Goal: Find contact information: Find contact information

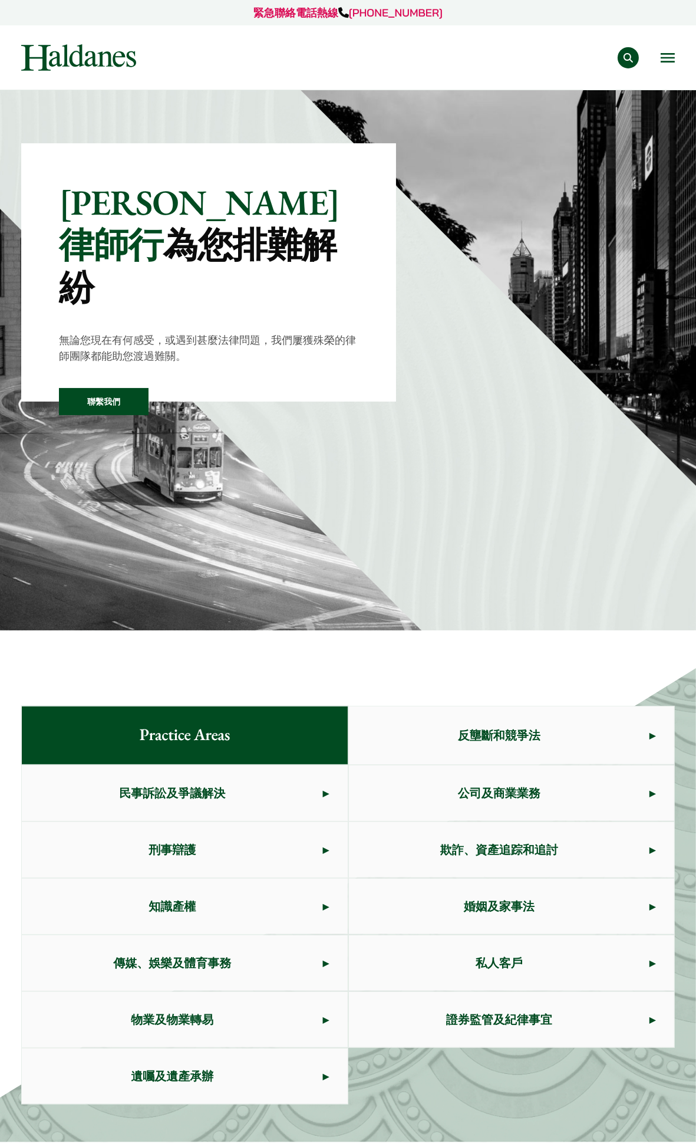
click at [0, 0] on link "聯繫我們" at bounding box center [0, 0] width 0 height 0
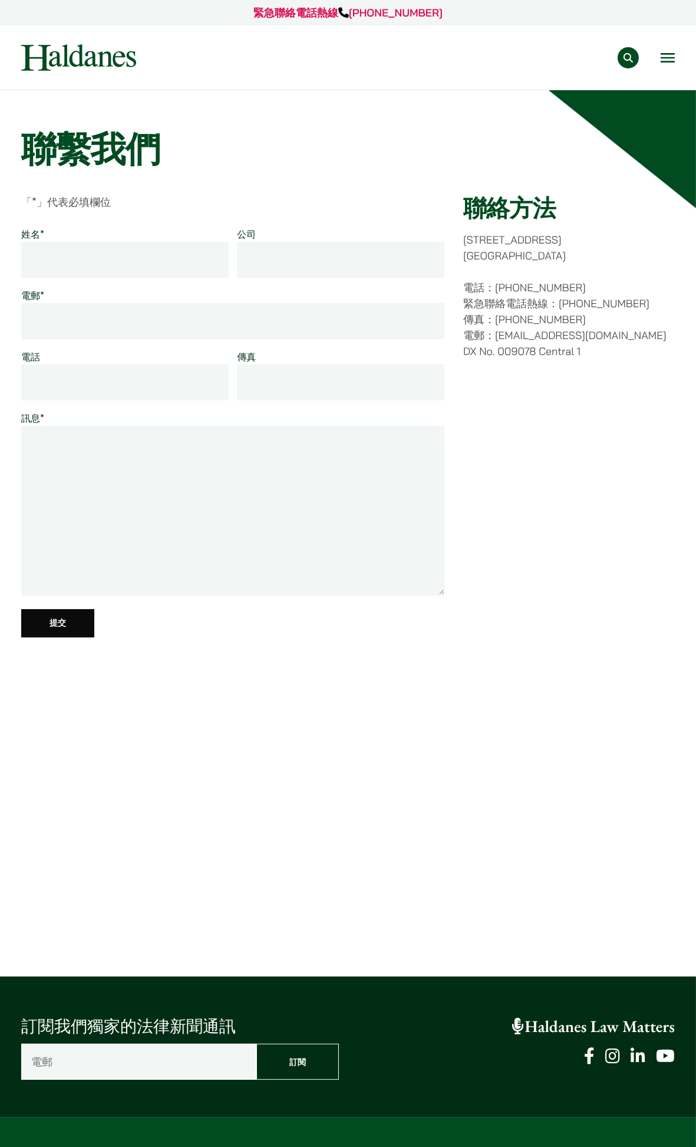
click at [0, 0] on link "繁" at bounding box center [0, 0] width 0 height 0
drag, startPoint x: 65, startPoint y: 21, endPoint x: 63, endPoint y: 32, distance: 10.9
click at [0, 0] on link "EN" at bounding box center [0, 0] width 0 height 0
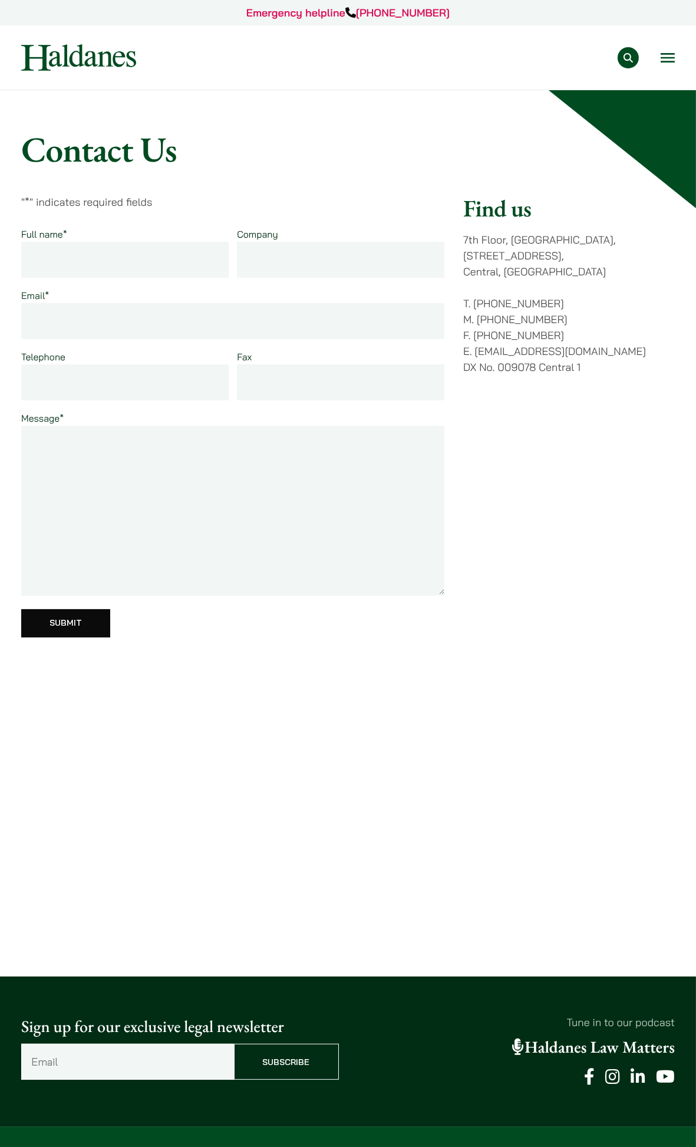
click at [0, 0] on li "EN 繁" at bounding box center [0, 0] width 0 height 0
click at [563, 248] on p "7th Floor, Ruttonjee House, 11 Duddell Street, Central, Hong Kong" at bounding box center [570, 256] width 212 height 48
drag, startPoint x: 514, startPoint y: 239, endPoint x: 505, endPoint y: 270, distance: 31.2
click at [505, 270] on p "7th Floor, Ruttonjee House, 11 Duddell Street, Central, Hong Kong" at bounding box center [570, 256] width 212 height 48
copy p "Ruttonjee House, 11 Duddell Street, Central,"
